Goal: Transaction & Acquisition: Subscribe to service/newsletter

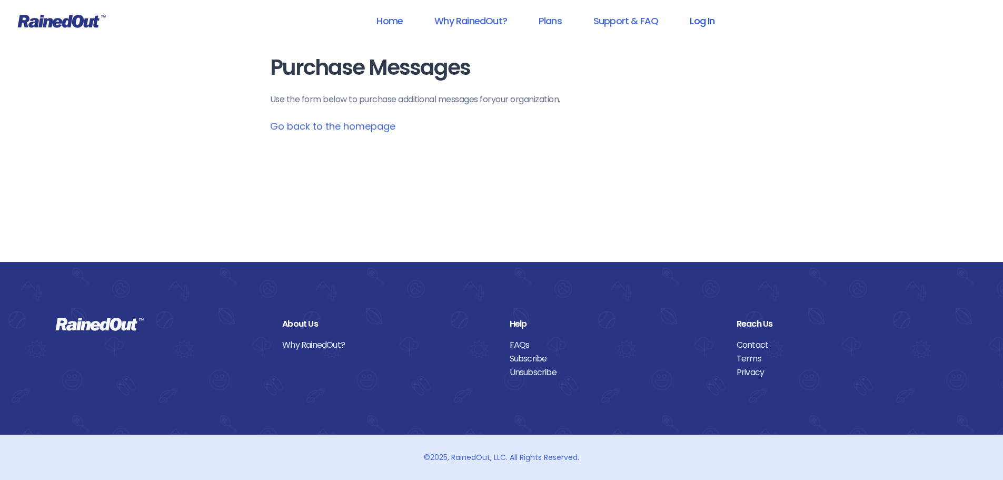
click at [697, 22] on link "Log In" at bounding box center [702, 21] width 52 height 24
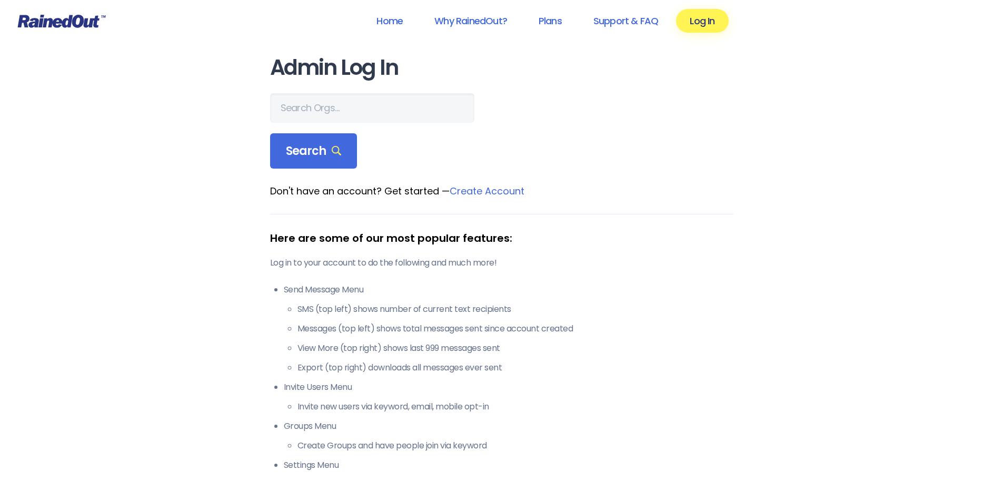
click at [499, 191] on link "Create Account" at bounding box center [487, 190] width 75 height 13
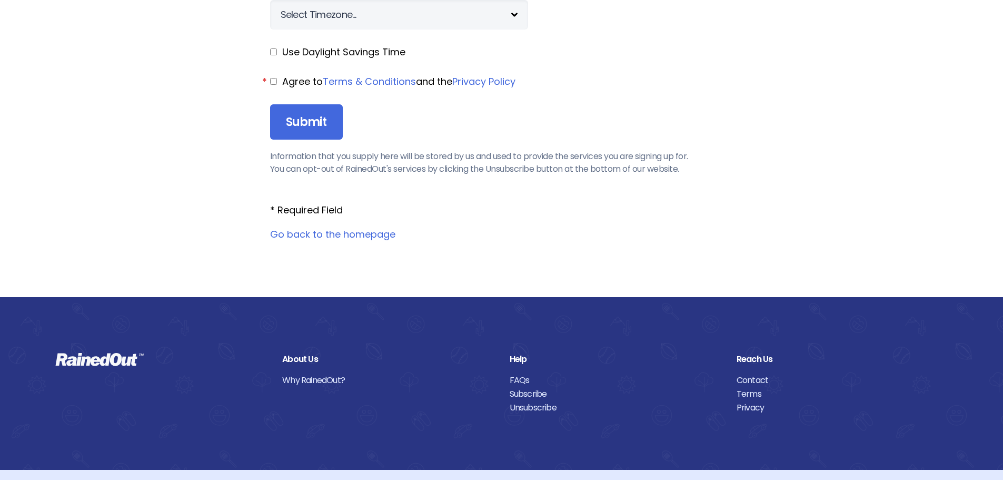
scroll to position [1296, 0]
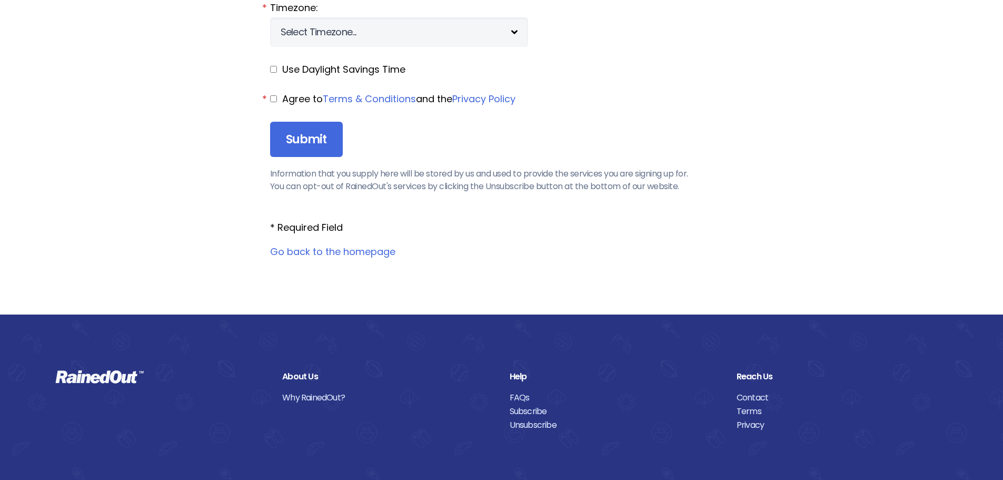
click at [348, 245] on link "Go back to the homepage" at bounding box center [332, 251] width 125 height 13
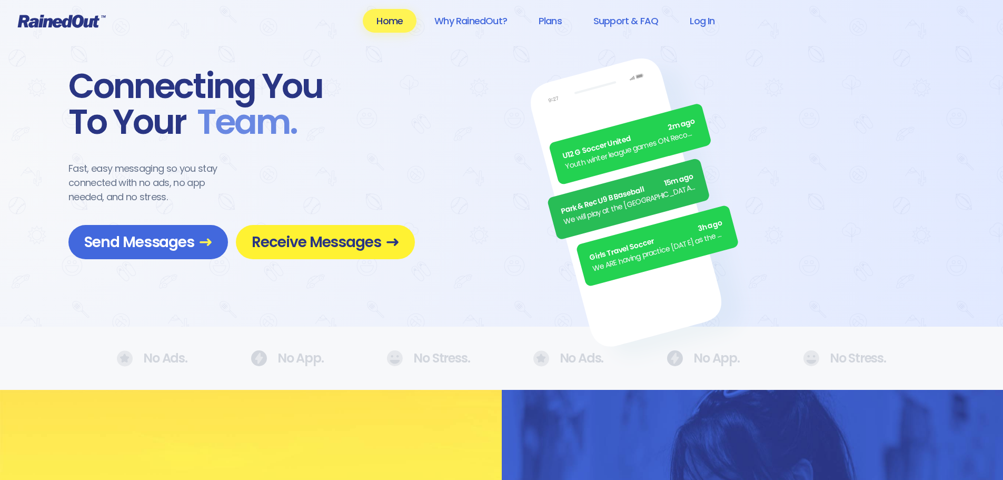
click at [309, 240] on span "Receive Messages" at bounding box center [325, 242] width 147 height 18
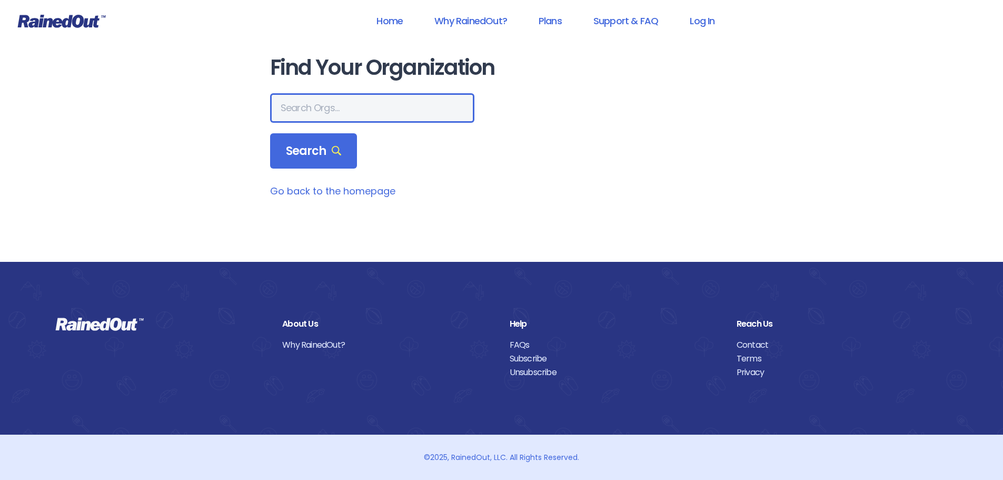
click at [347, 113] on input "text" at bounding box center [372, 107] width 204 height 29
type input "fundamental sports"
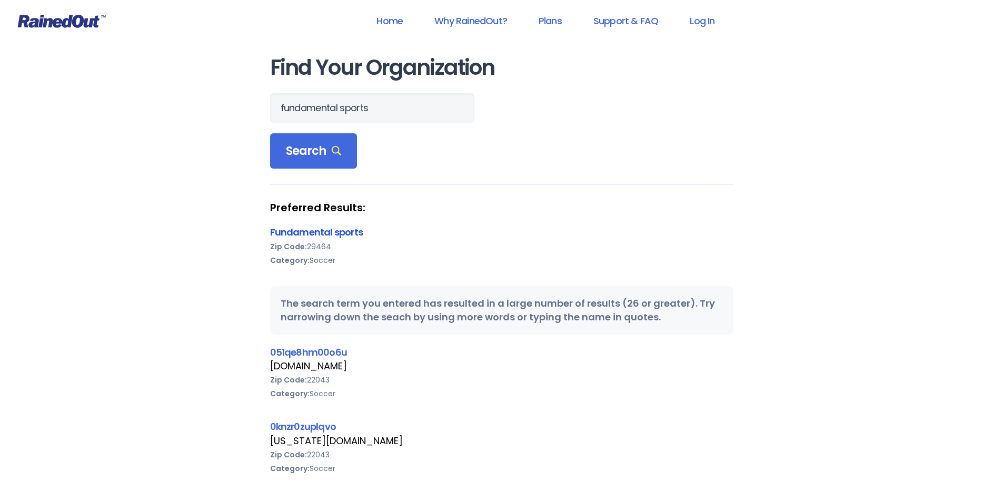
click at [320, 234] on link "Fundamental sports" at bounding box center [316, 231] width 93 height 13
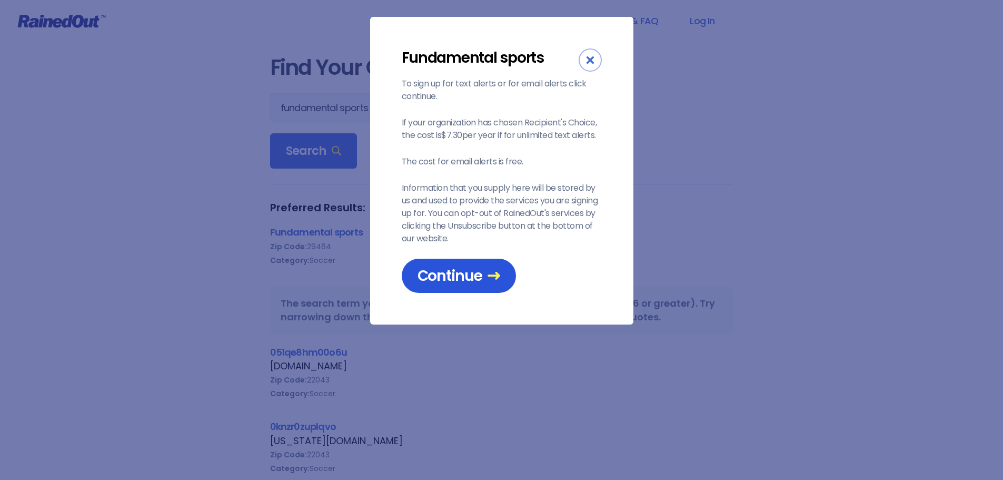
click at [459, 273] on span "Continue" at bounding box center [459, 276] width 83 height 18
